Goal: Task Accomplishment & Management: Complete application form

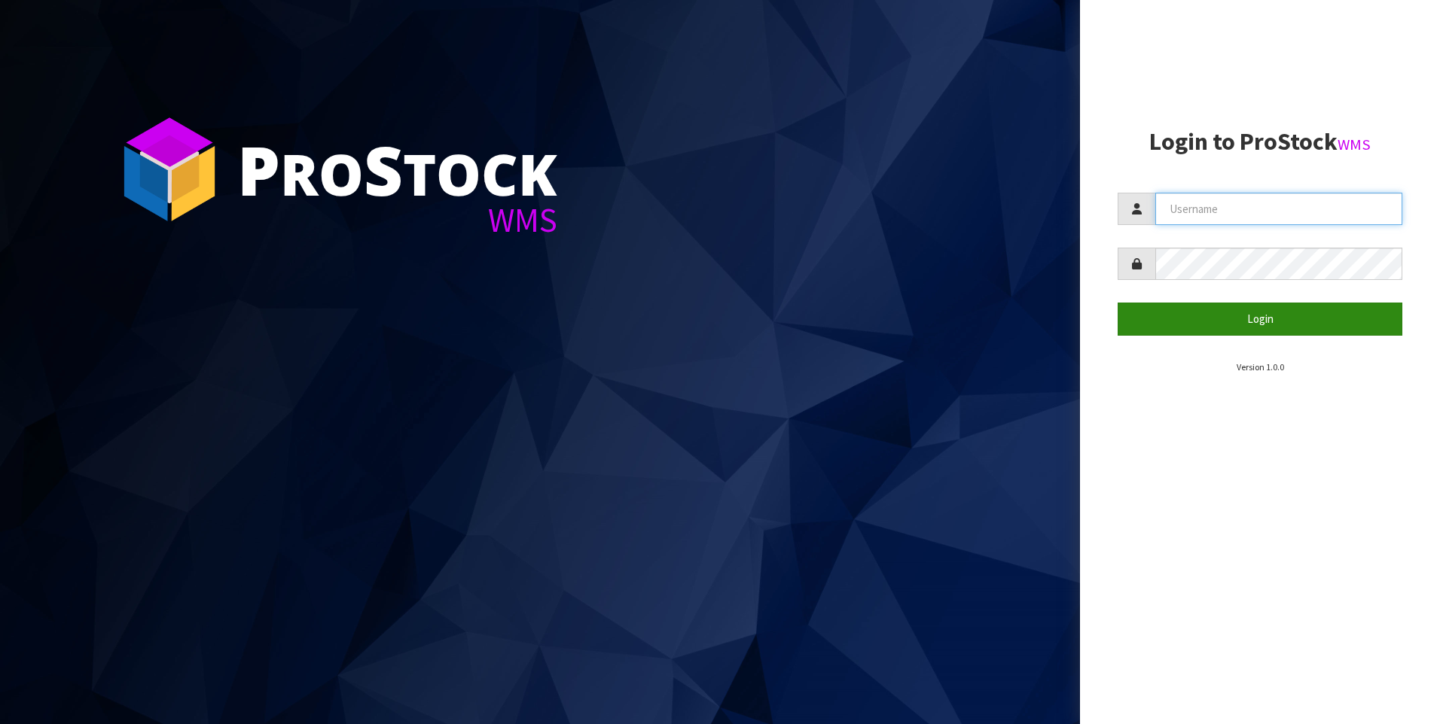
type input "[PERSON_NAME]"
click at [1270, 316] on button "Login" at bounding box center [1259, 319] width 285 height 32
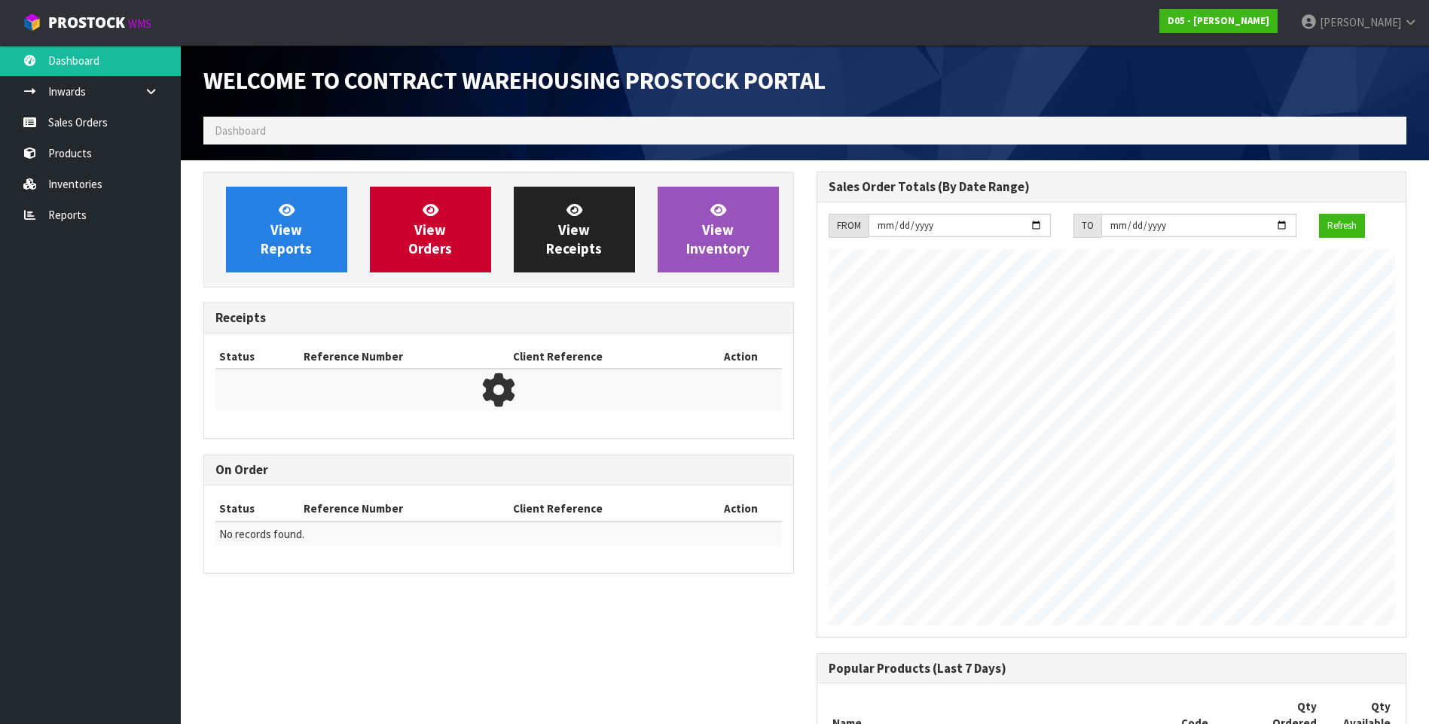
scroll to position [1013, 612]
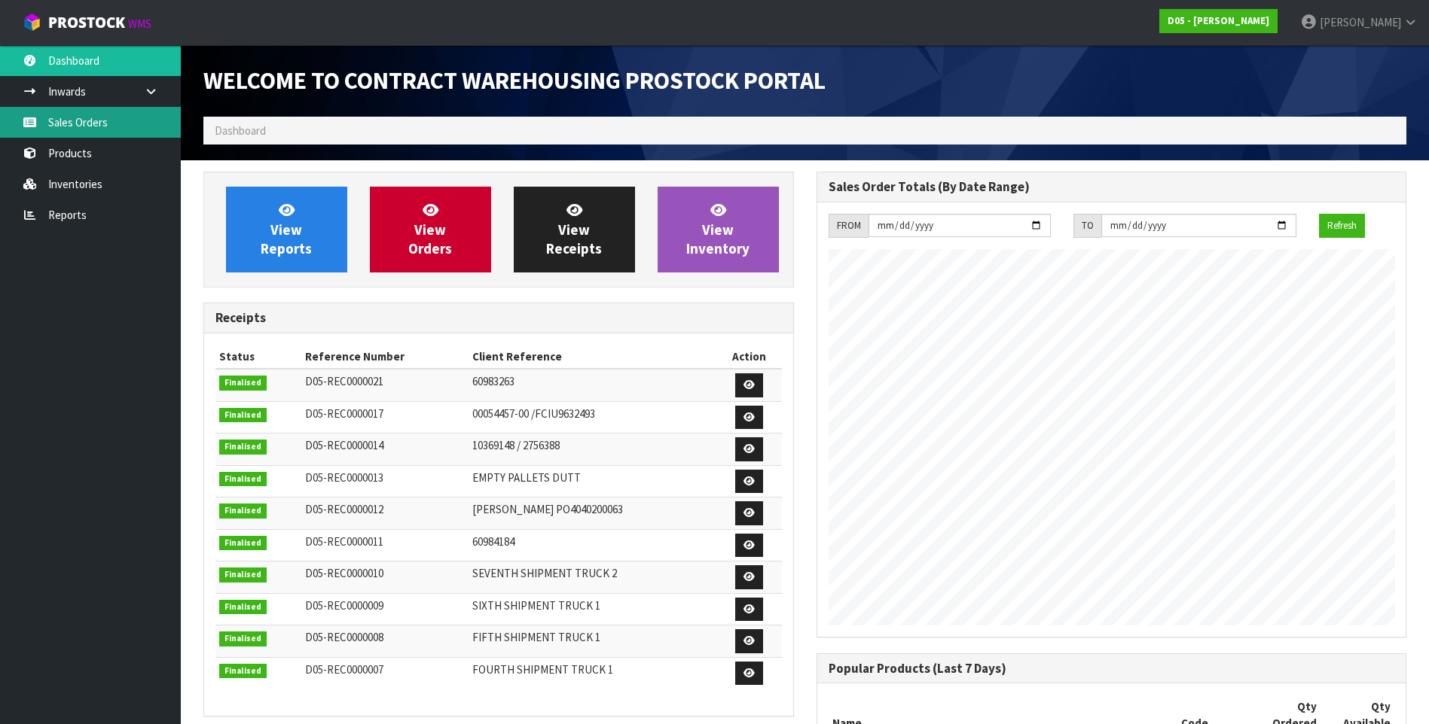
click at [69, 120] on link "Sales Orders" at bounding box center [90, 122] width 181 height 31
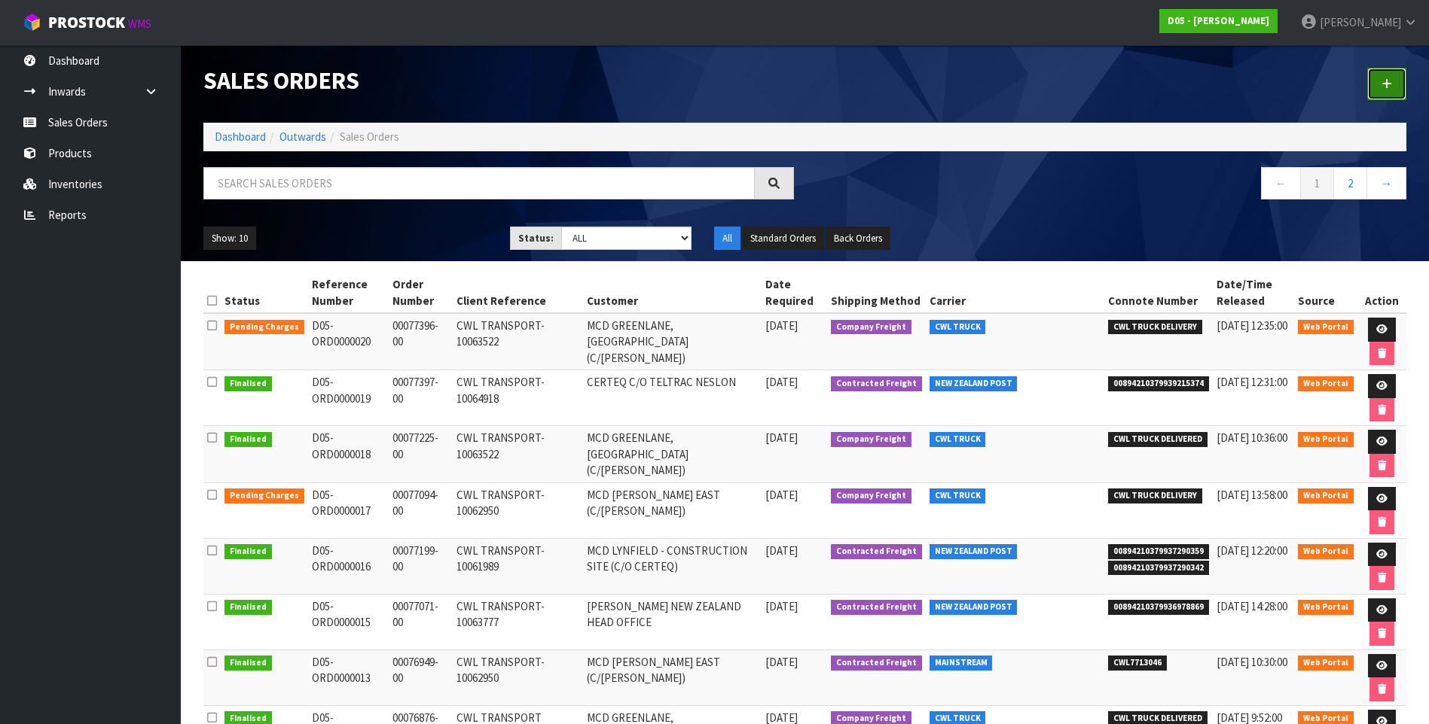
click at [1389, 87] on icon at bounding box center [1386, 83] width 11 height 11
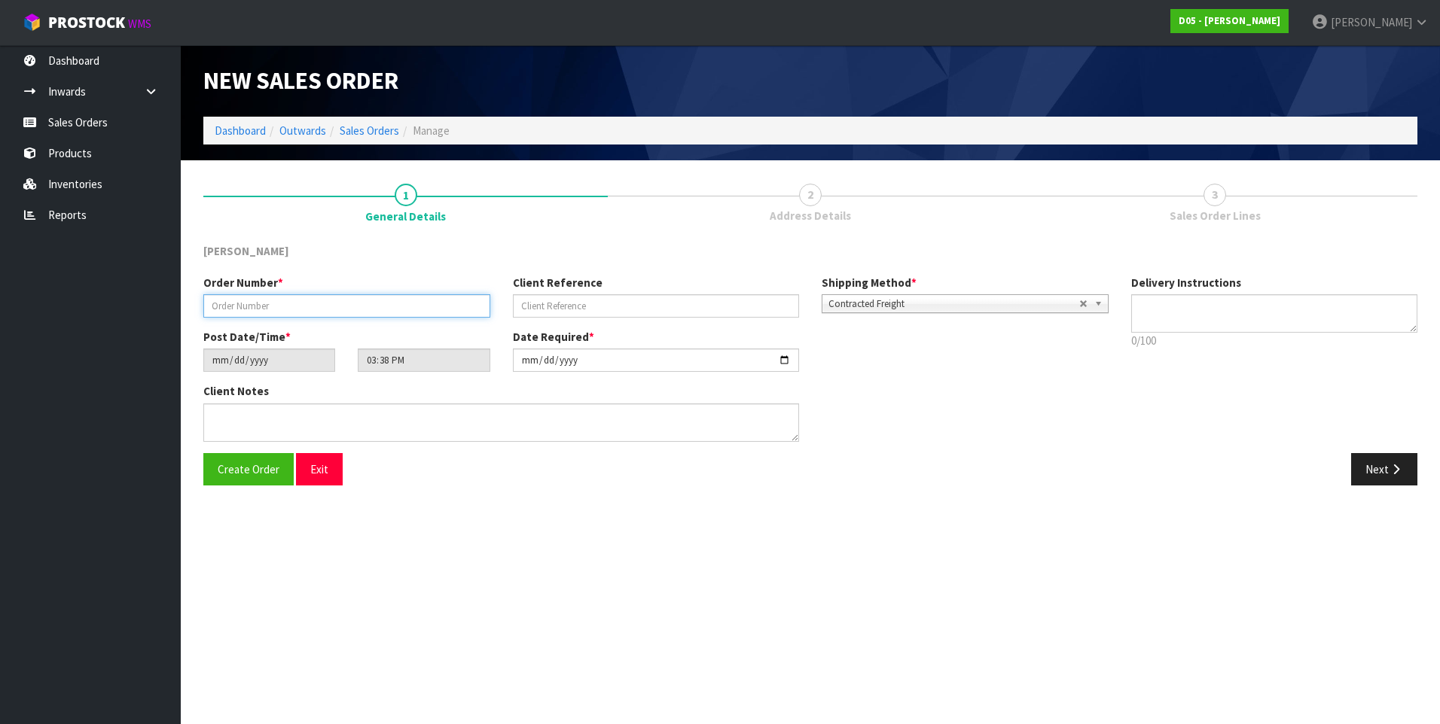
click at [233, 310] on input "text" at bounding box center [346, 305] width 287 height 23
paste input "00077514-00"
type input "00077514-00"
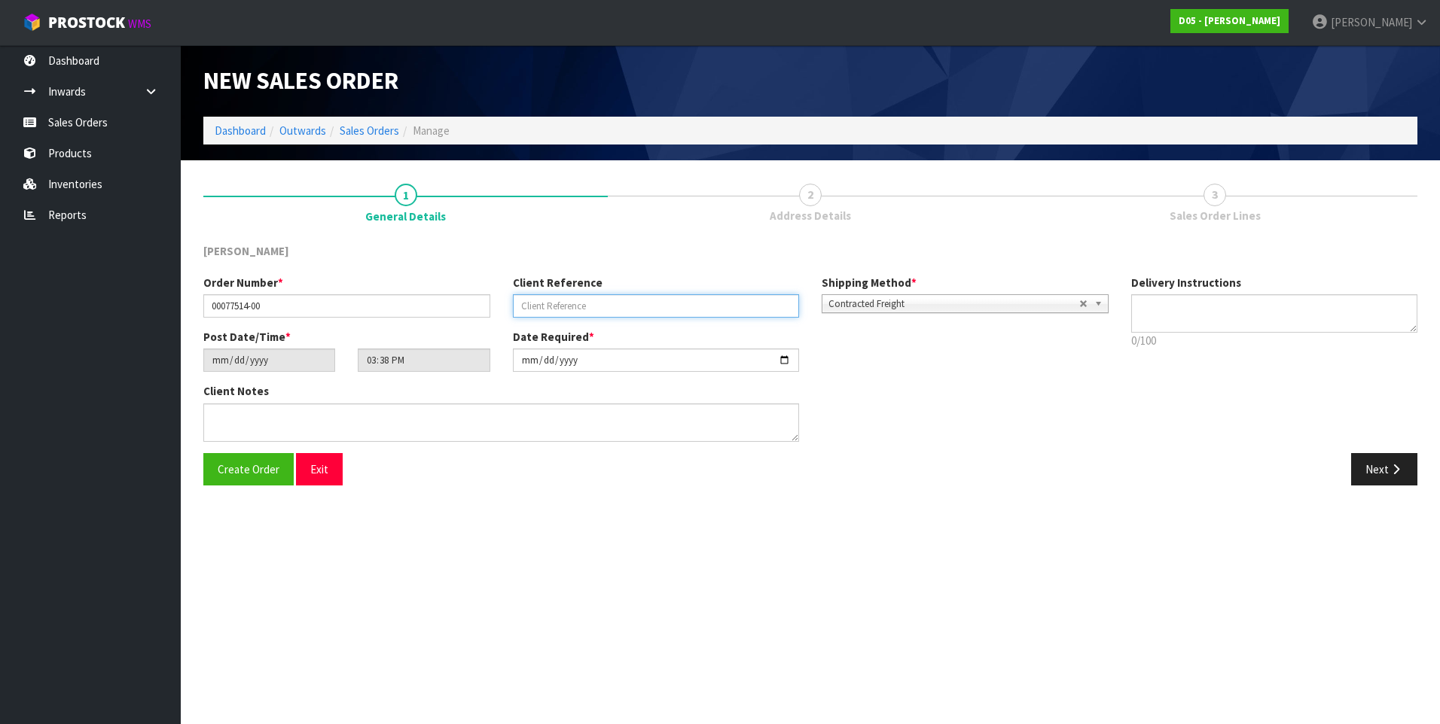
click at [541, 305] on input "text" at bounding box center [656, 305] width 287 height 23
paste input "CWL TRANSPORT-10065057"
type input "CWL TRANSPORT-10065057"
click at [785, 359] on input "[DATE]" at bounding box center [656, 360] width 287 height 23
type input "[DATE]"
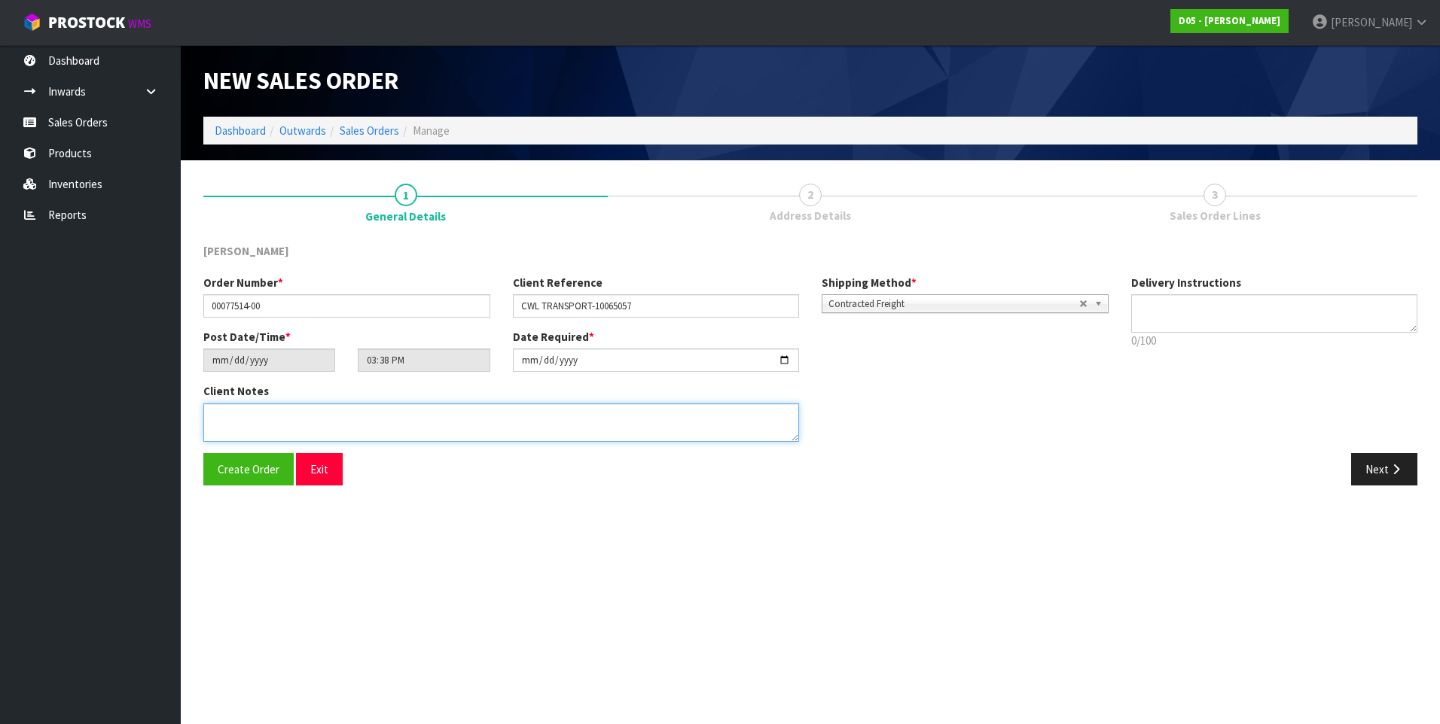
click at [233, 412] on textarea at bounding box center [501, 423] width 596 height 38
paste textarea "PLEASE SHIP TO SITE"
type textarea "PLEASE SHIP TO SITE"
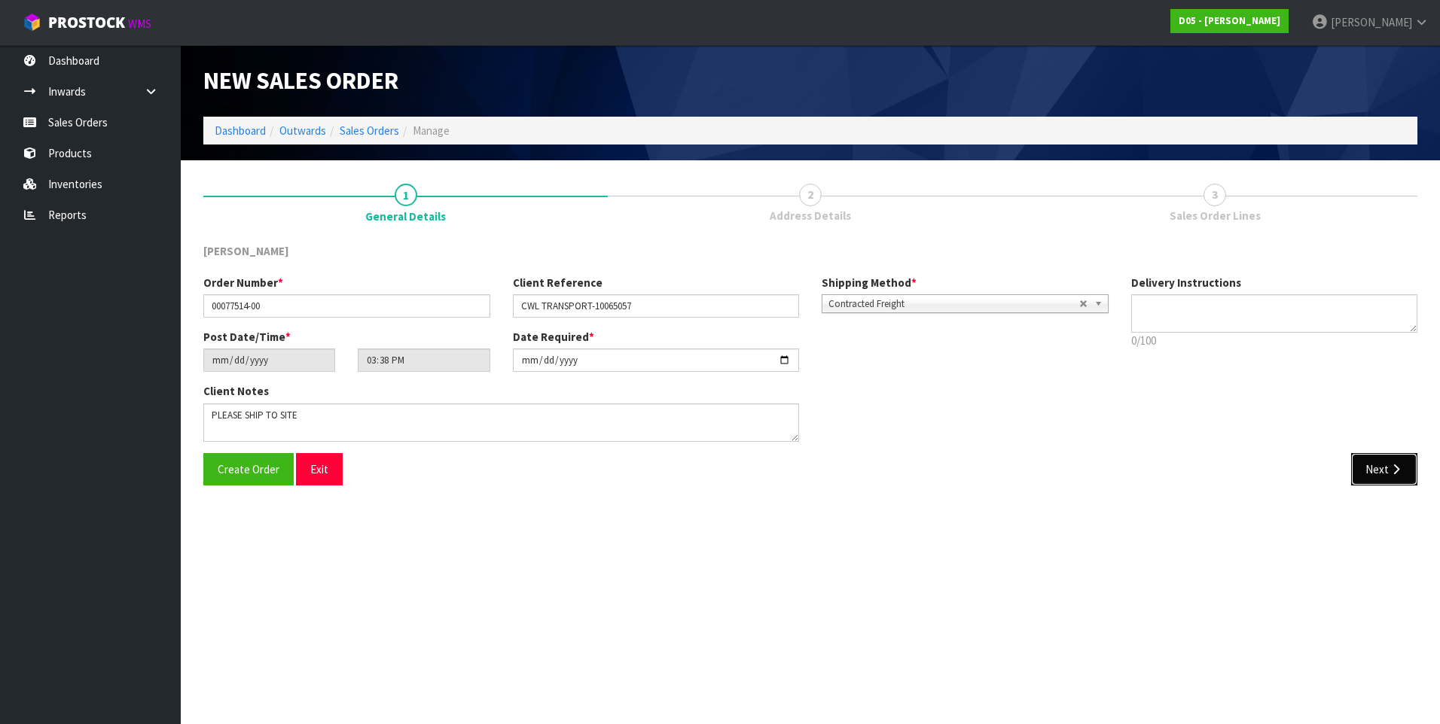
click at [1374, 464] on button "Next" at bounding box center [1384, 469] width 66 height 32
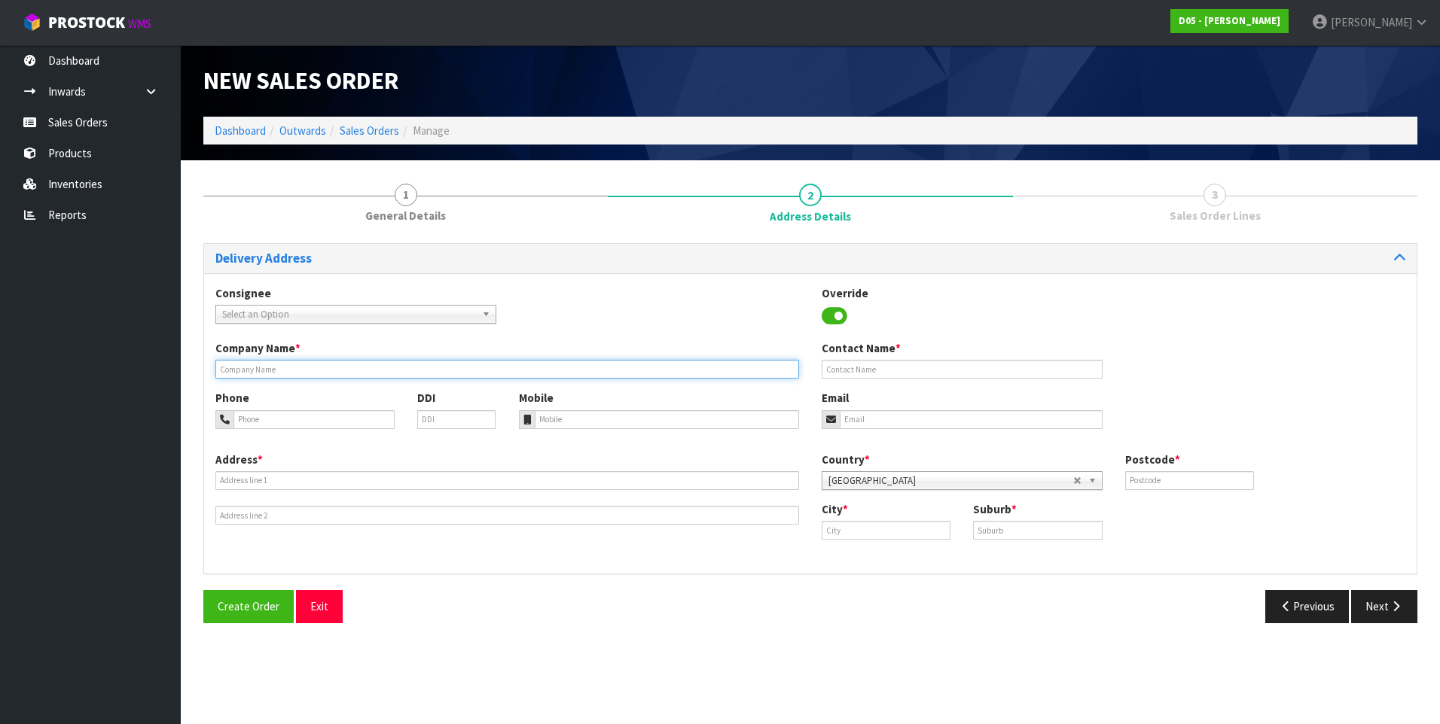
click at [233, 370] on input "text" at bounding box center [507, 369] width 584 height 19
paste input "[PERSON_NAME] PUKE"
type input "[PERSON_NAME] PUKE"
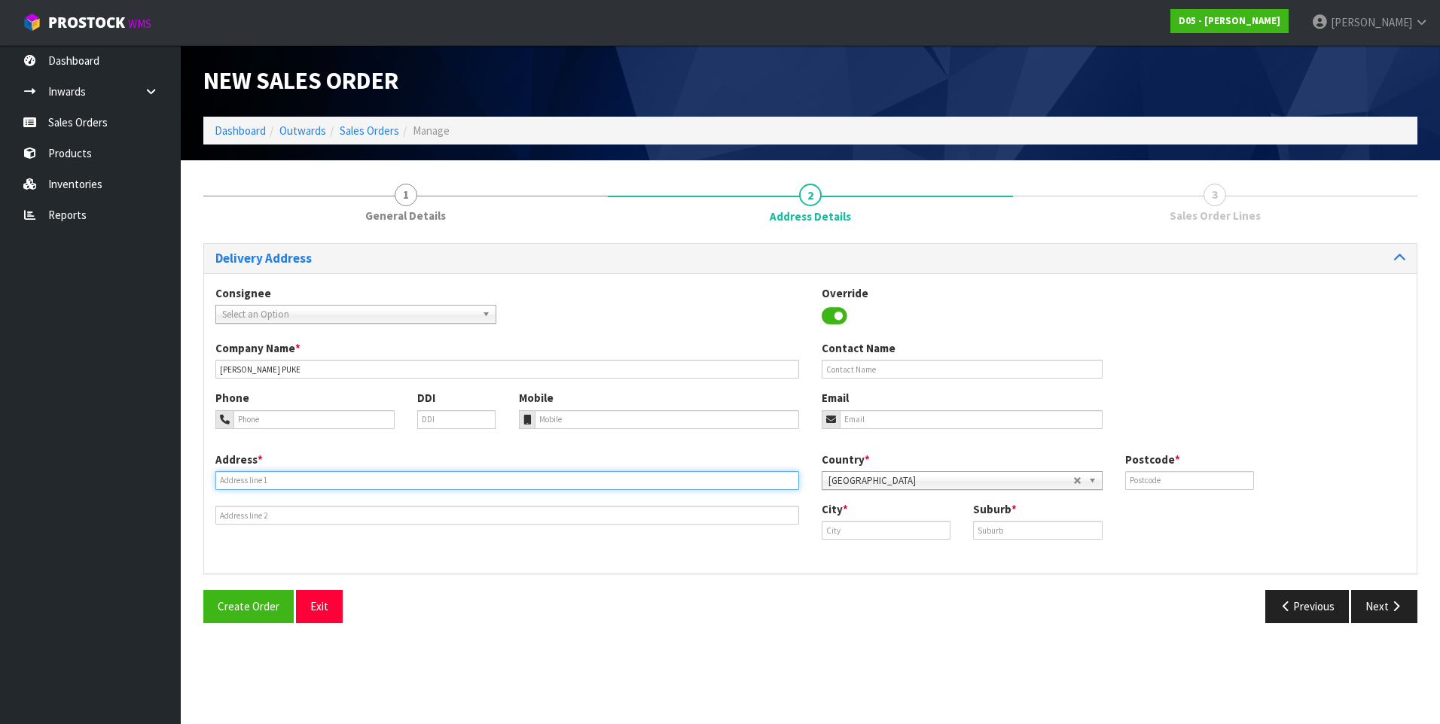
click at [247, 475] on input "text" at bounding box center [507, 480] width 584 height 19
paste input "[STREET_ADDRESS]"
type input "[STREET_ADDRESS]"
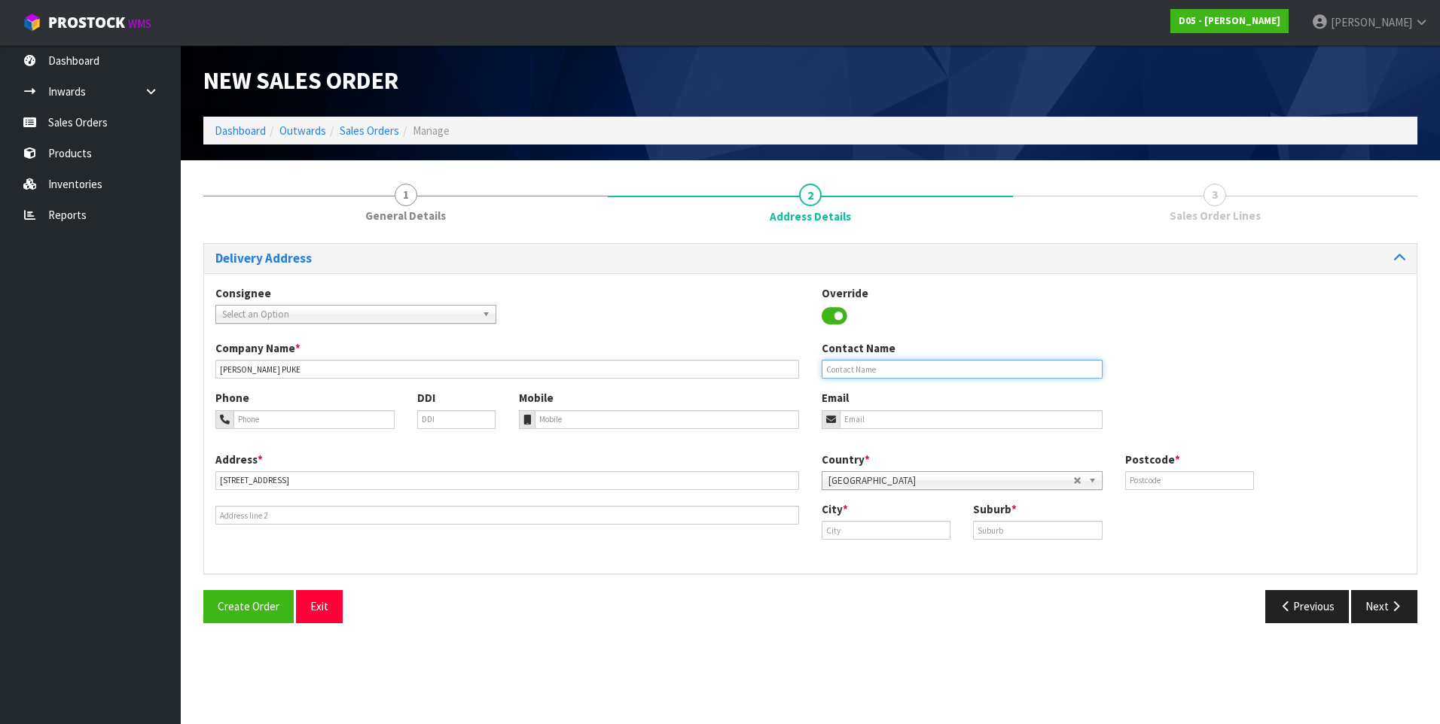
click at [833, 367] on input "text" at bounding box center [962, 369] width 281 height 19
paste input "WARDER"
type input "WARDER"
click at [270, 410] on input "tel" at bounding box center [313, 419] width 161 height 19
paste input "[PHONE_NUMBER]"
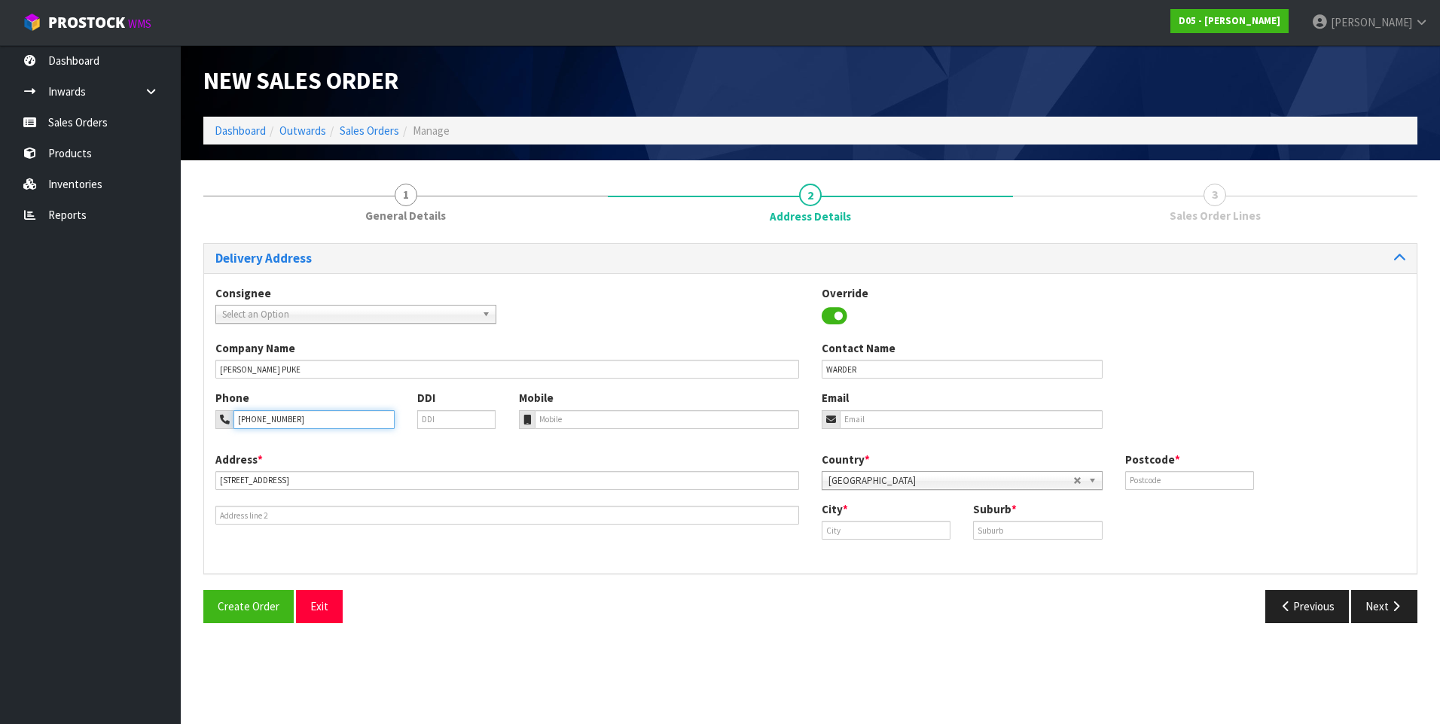
type input "[PHONE_NUMBER]"
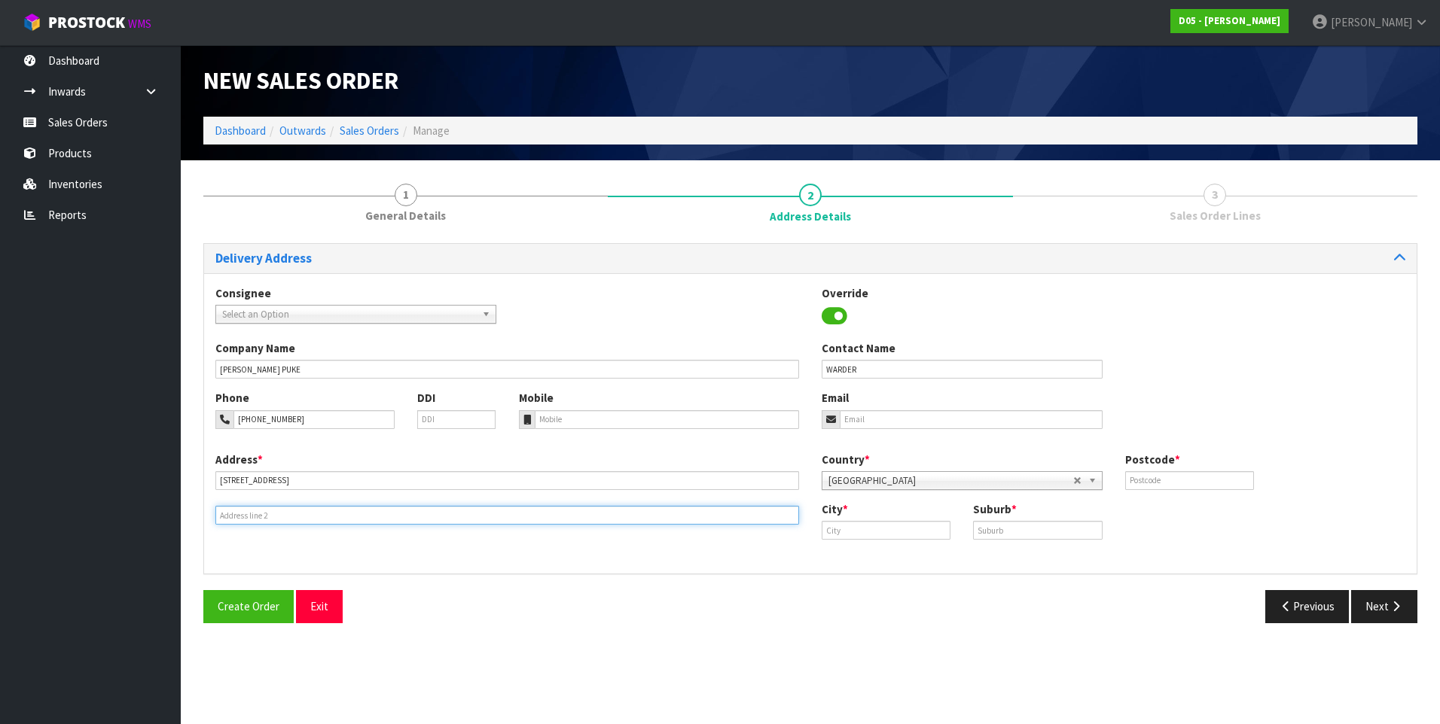
click at [252, 512] on input "text" at bounding box center [507, 515] width 584 height 19
paste input "WESTERN BAY OF [GEOGRAPHIC_DATA]"
type input "WESTERN BAY OF [GEOGRAPHIC_DATA]"
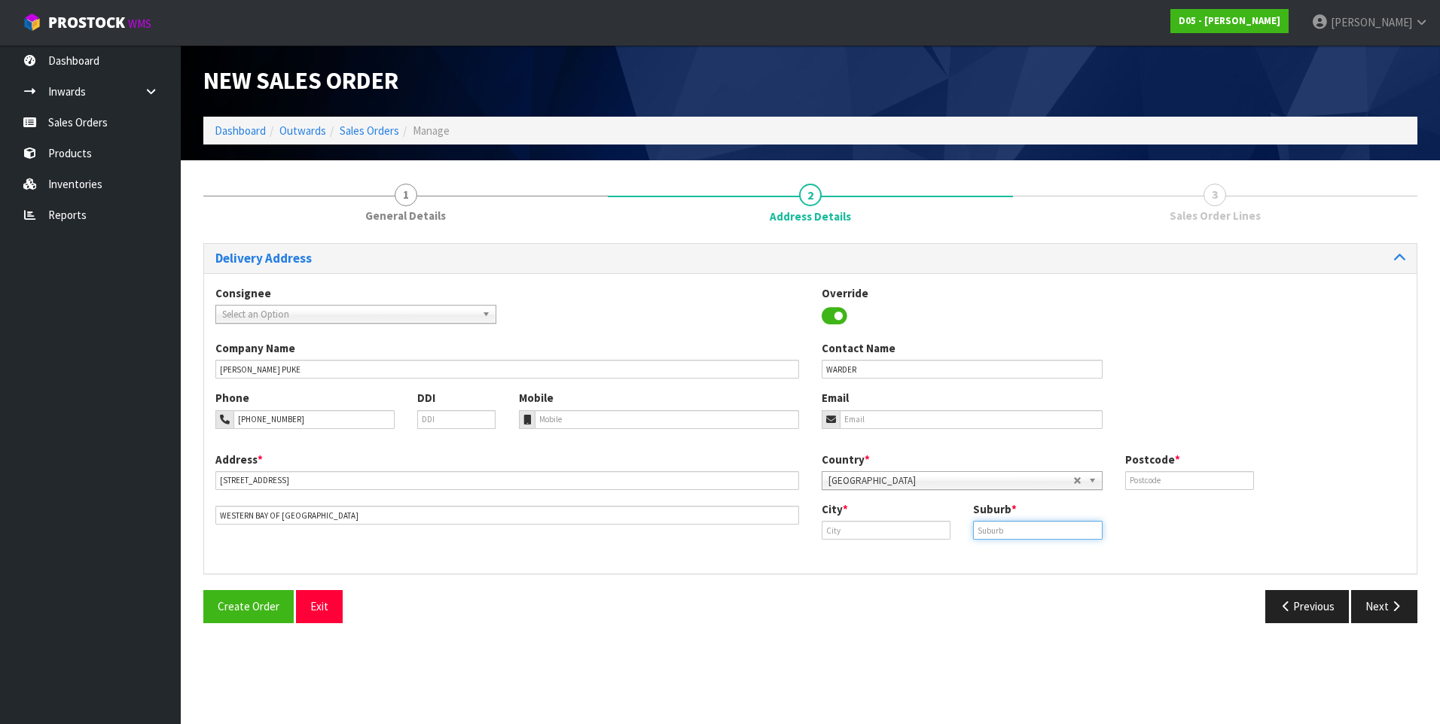
click at [1008, 529] on input "text" at bounding box center [1037, 530] width 129 height 19
type input "TE PUKE"
click at [1149, 479] on input "text" at bounding box center [1189, 480] width 129 height 19
type input "3119"
click at [837, 526] on input "text" at bounding box center [886, 530] width 129 height 19
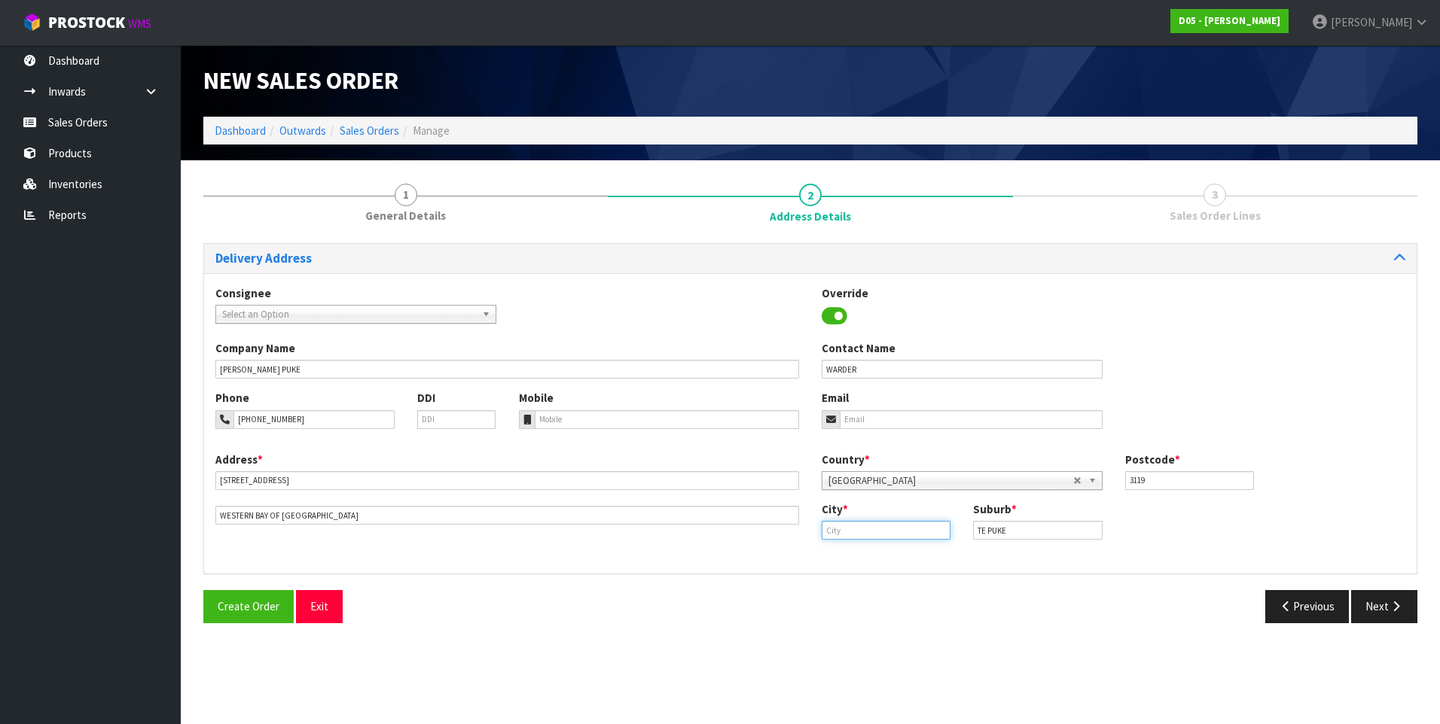
paste input "Bay of Plenty"
type input "Bay of Plenty"
click at [897, 602] on div "Previous Next" at bounding box center [1119, 606] width 618 height 32
click at [681, 556] on div "Address * [STREET_ADDRESS] Country * [GEOGRAPHIC_DATA] [GEOGRAPHIC_DATA] [GEOGR…" at bounding box center [810, 507] width 1212 height 111
click at [1377, 609] on button "Next" at bounding box center [1384, 606] width 66 height 32
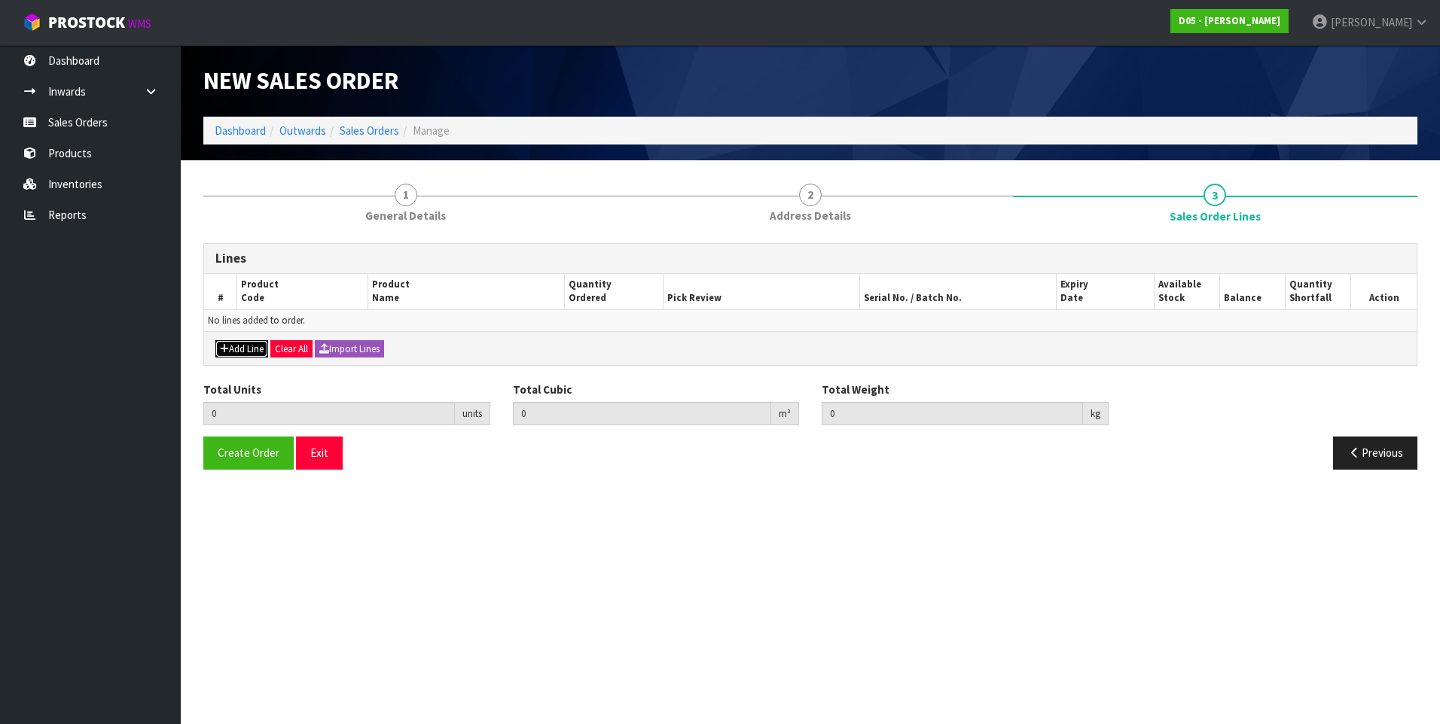
click at [233, 346] on button "Add Line" at bounding box center [241, 349] width 53 height 18
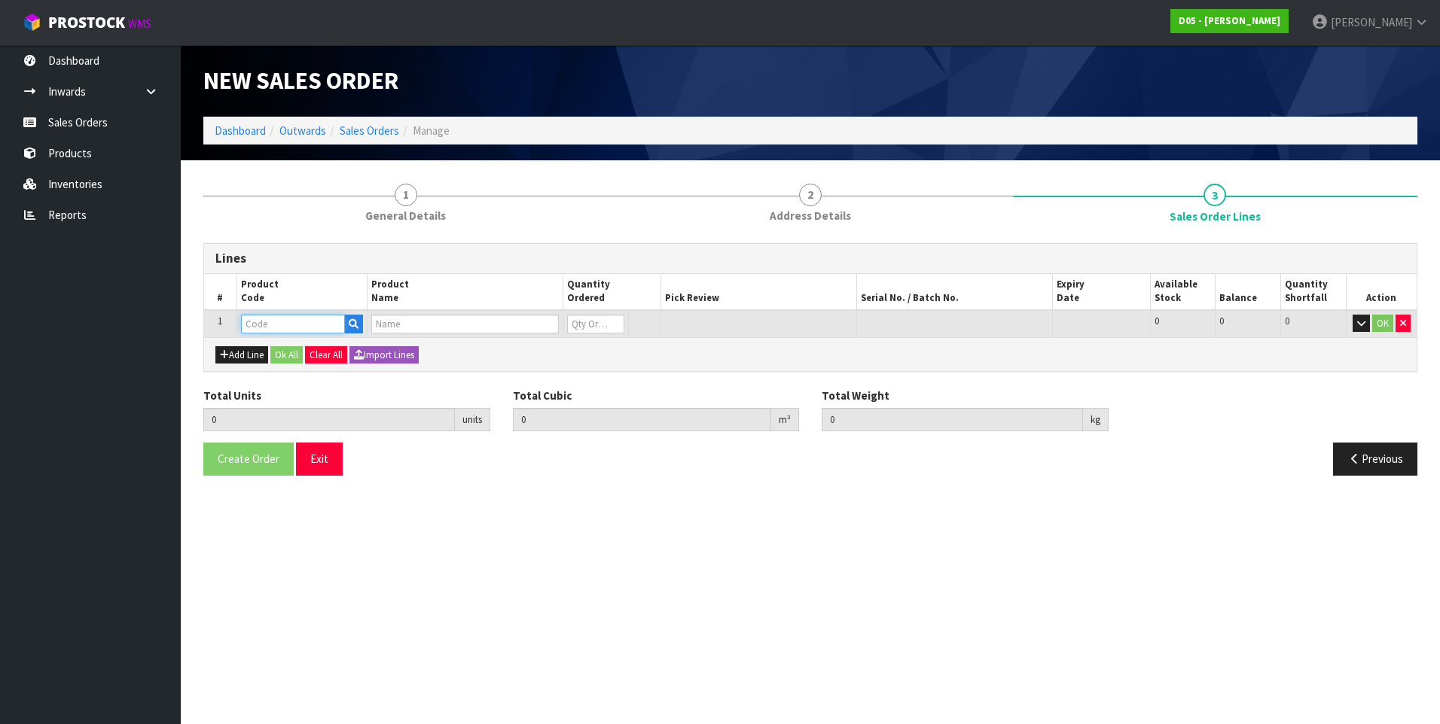
click at [252, 326] on input "text" at bounding box center [293, 324] width 104 height 19
paste input "6050200012-00"
type input "6050200012-00"
type input "0.000000"
type input "0.000"
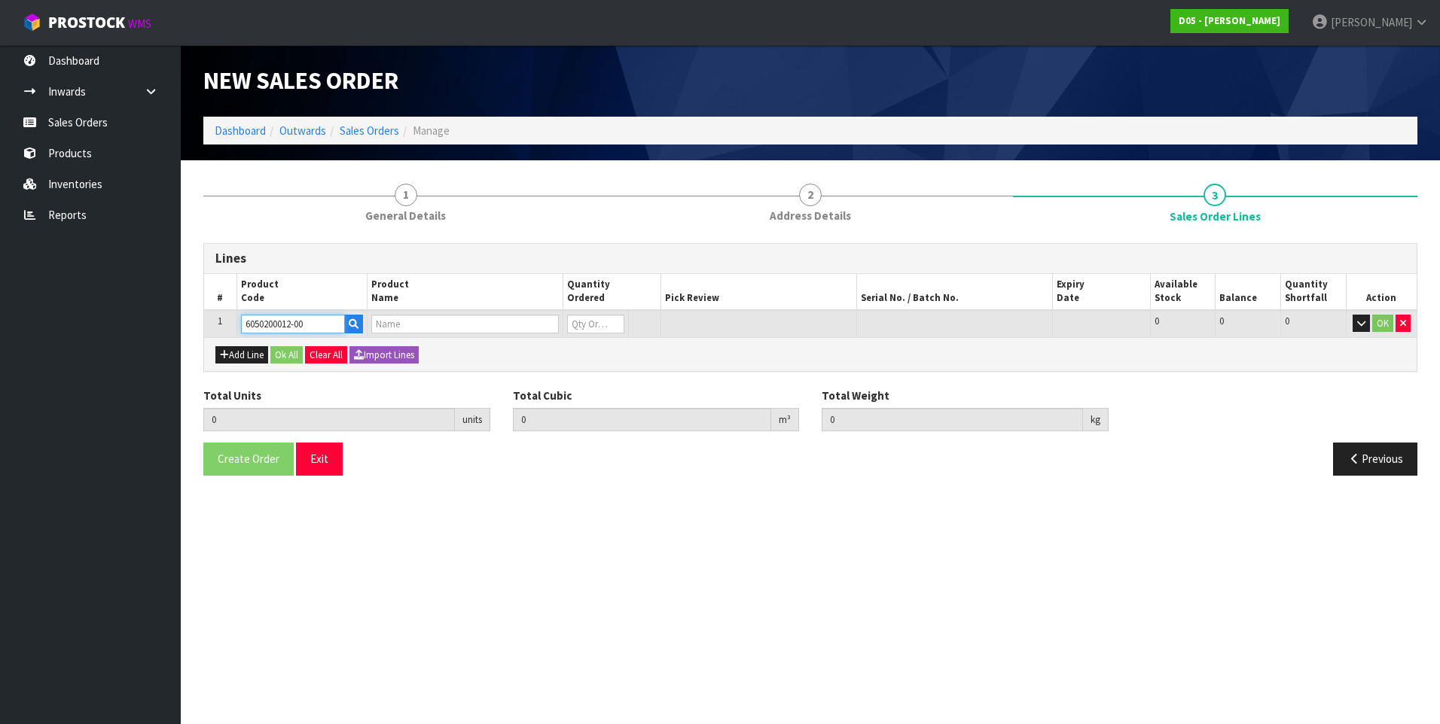
type input "( B )LOCK,SERIES II KIOSKS AND DDT"
type input "0"
type input "6050200012-00"
click at [581, 322] on input "0" at bounding box center [580, 324] width 54 height 19
type input "7"
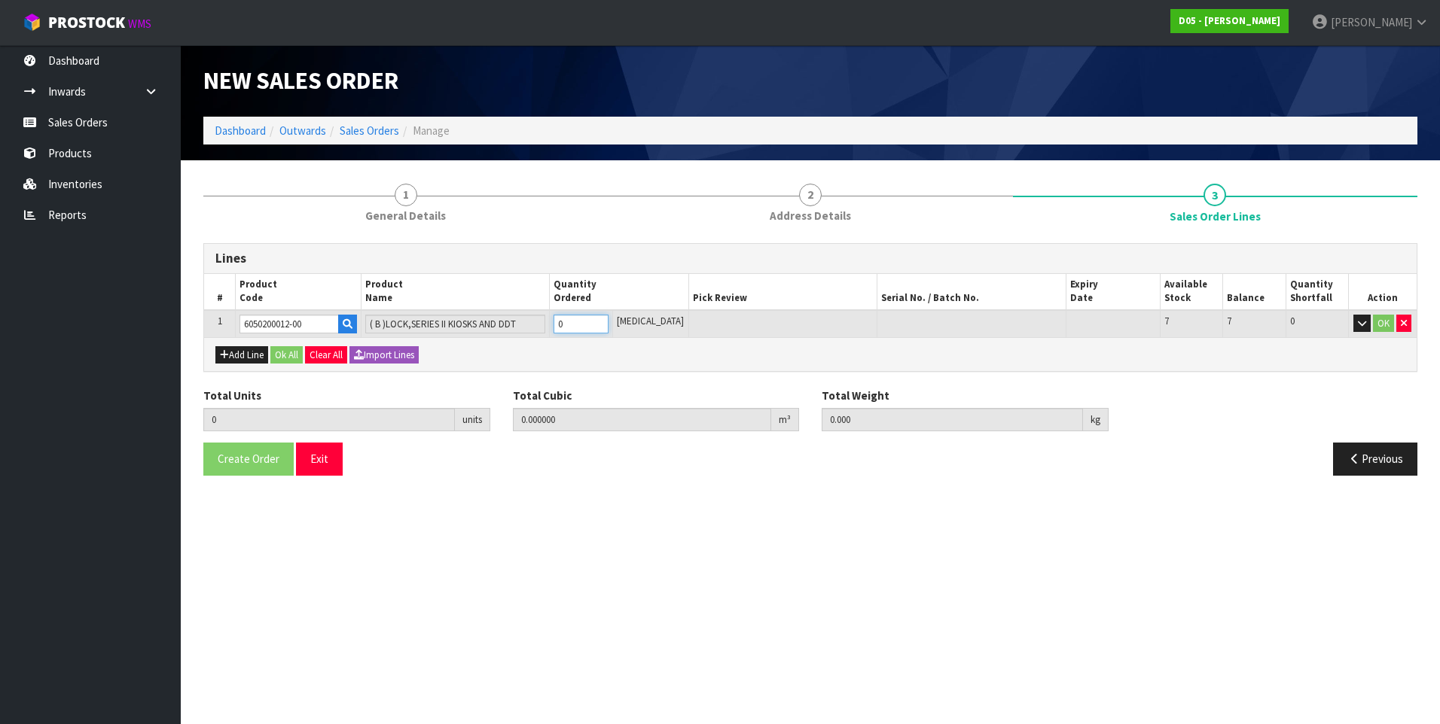
type input "0.005712"
type input "0.5"
type input "7"
click at [285, 350] on button "Ok All" at bounding box center [286, 355] width 32 height 18
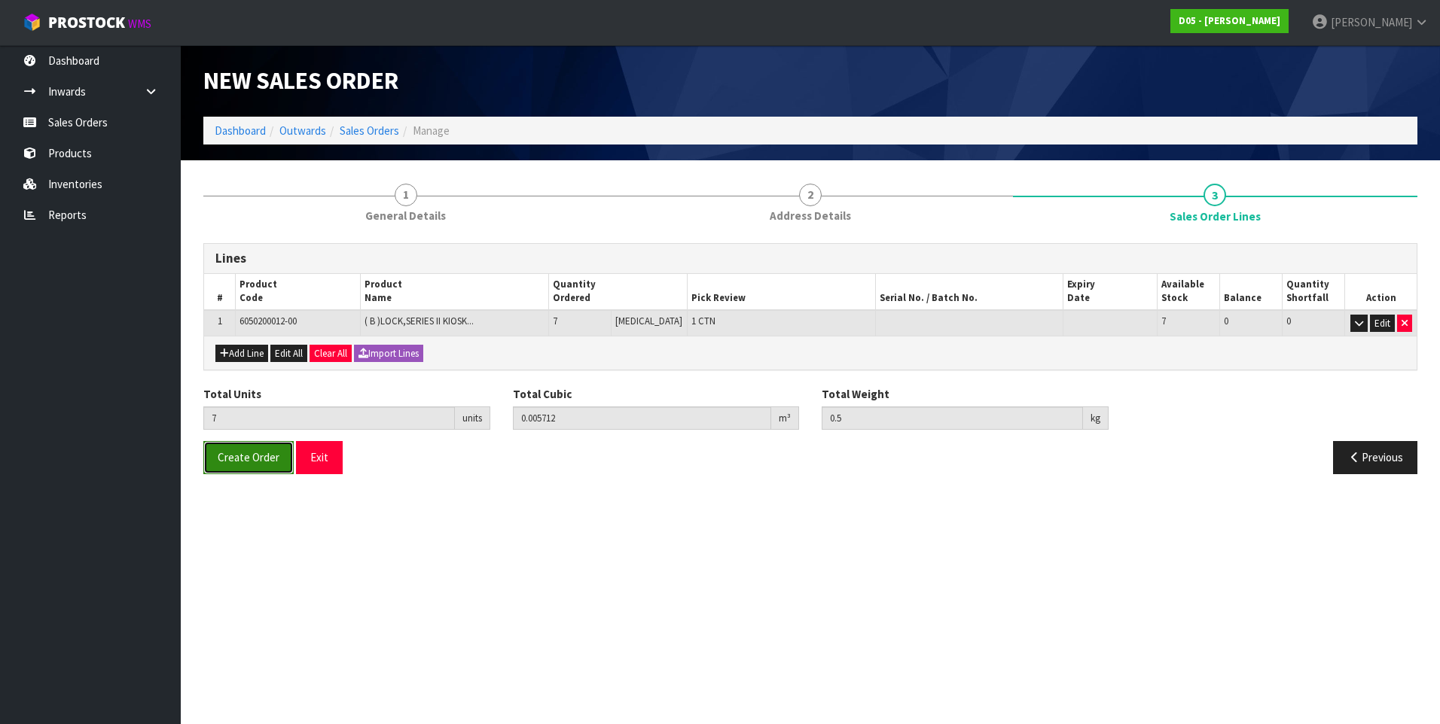
click at [253, 464] on span "Create Order" at bounding box center [249, 457] width 62 height 14
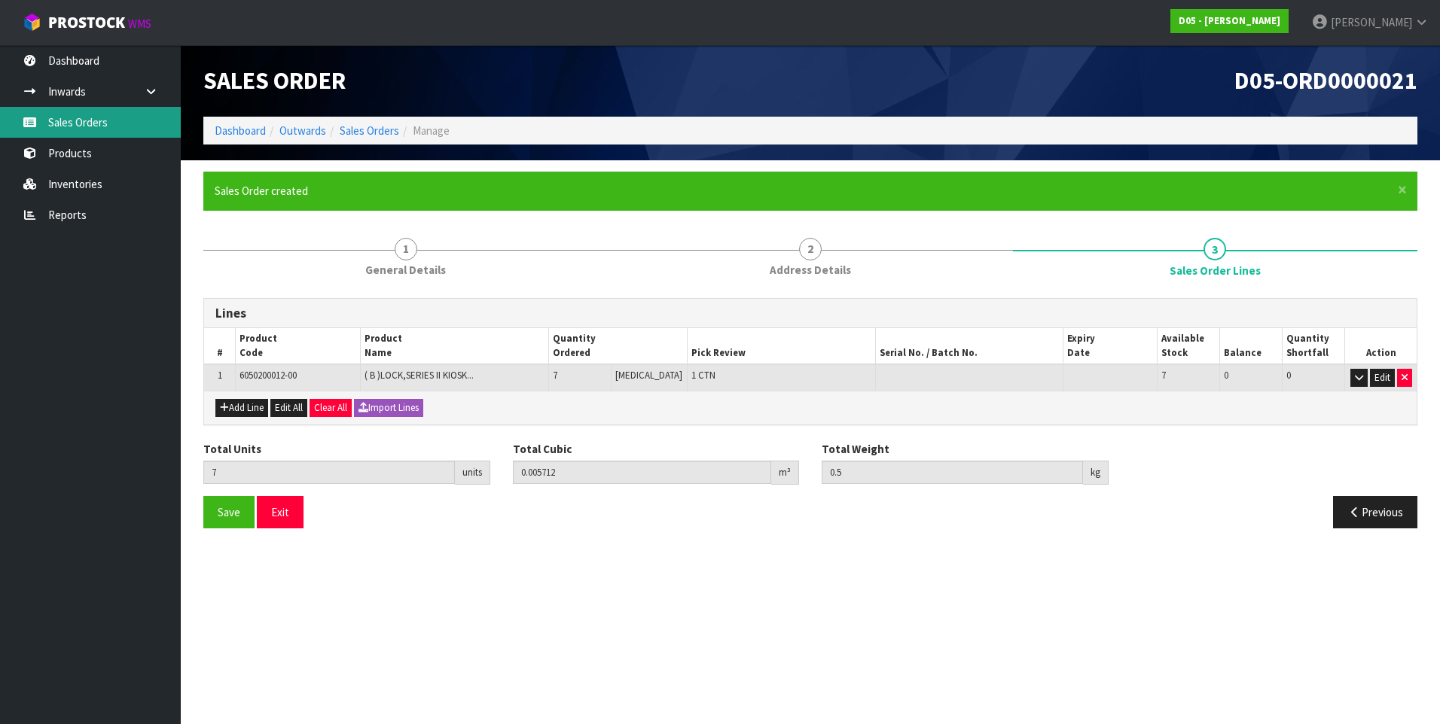
click at [64, 127] on link "Sales Orders" at bounding box center [90, 122] width 181 height 31
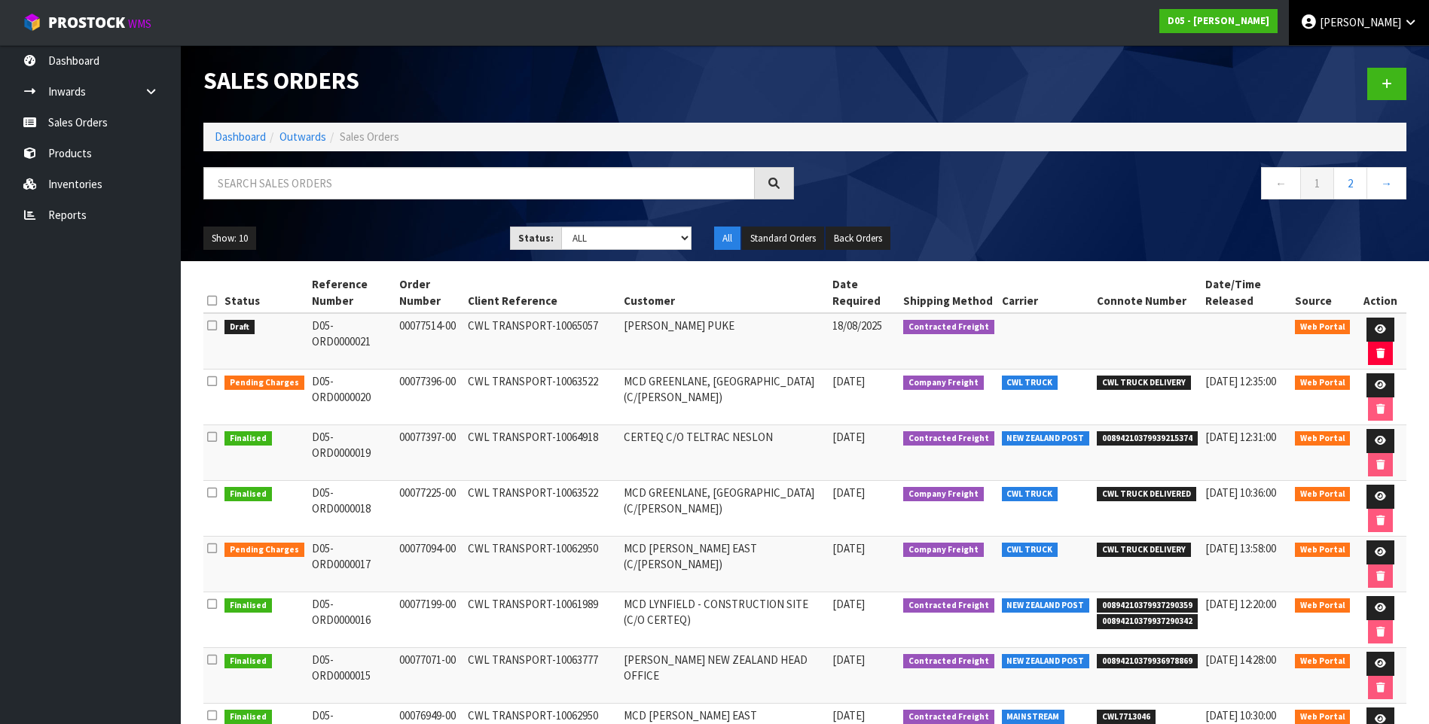
click at [1361, 22] on span "[PERSON_NAME]" at bounding box center [1359, 22] width 81 height 14
click at [1352, 54] on link "Logout" at bounding box center [1368, 60] width 119 height 20
